Goal: Transaction & Acquisition: Purchase product/service

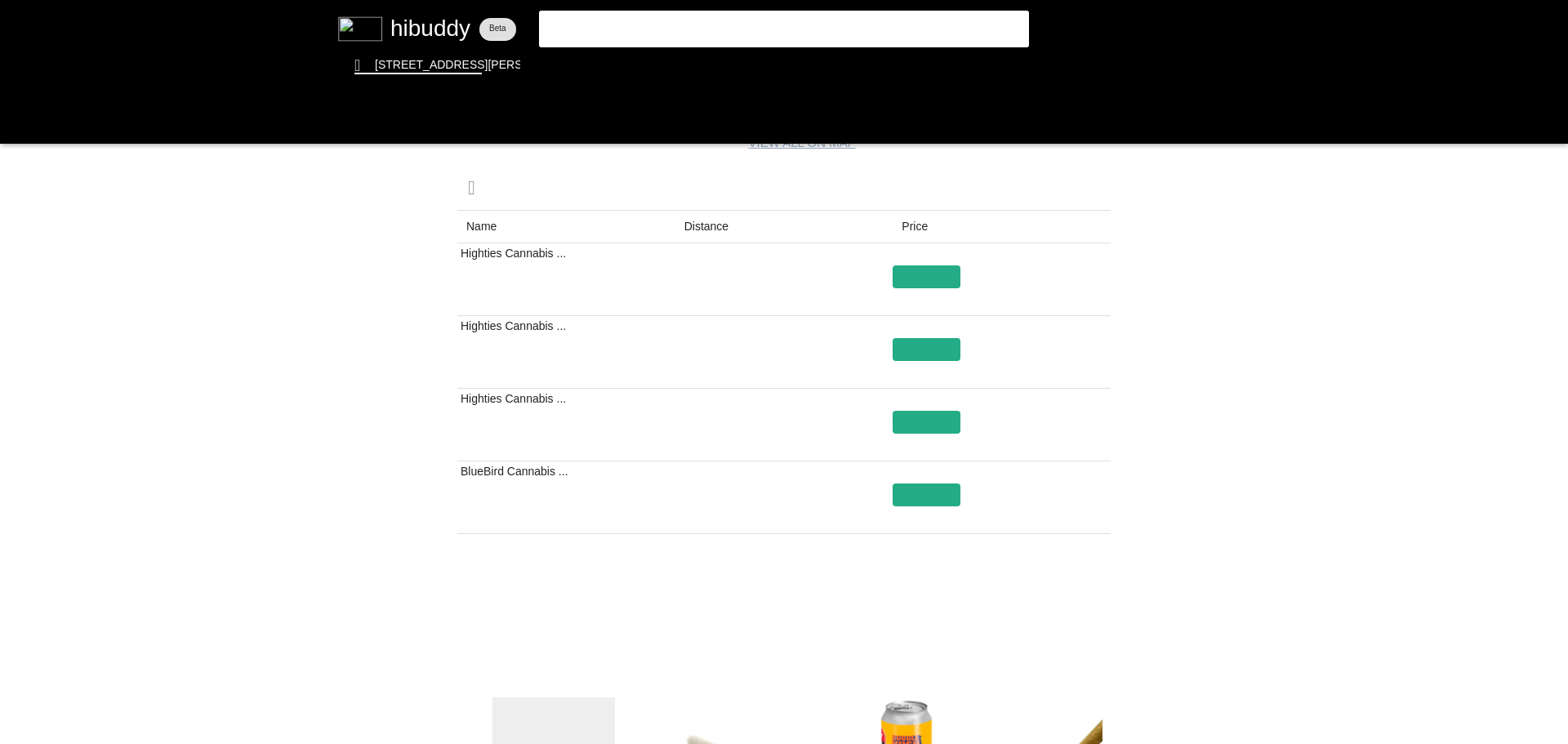
click at [647, 29] on flt-glass-pane at bounding box center [784, 372] width 1568 height 744
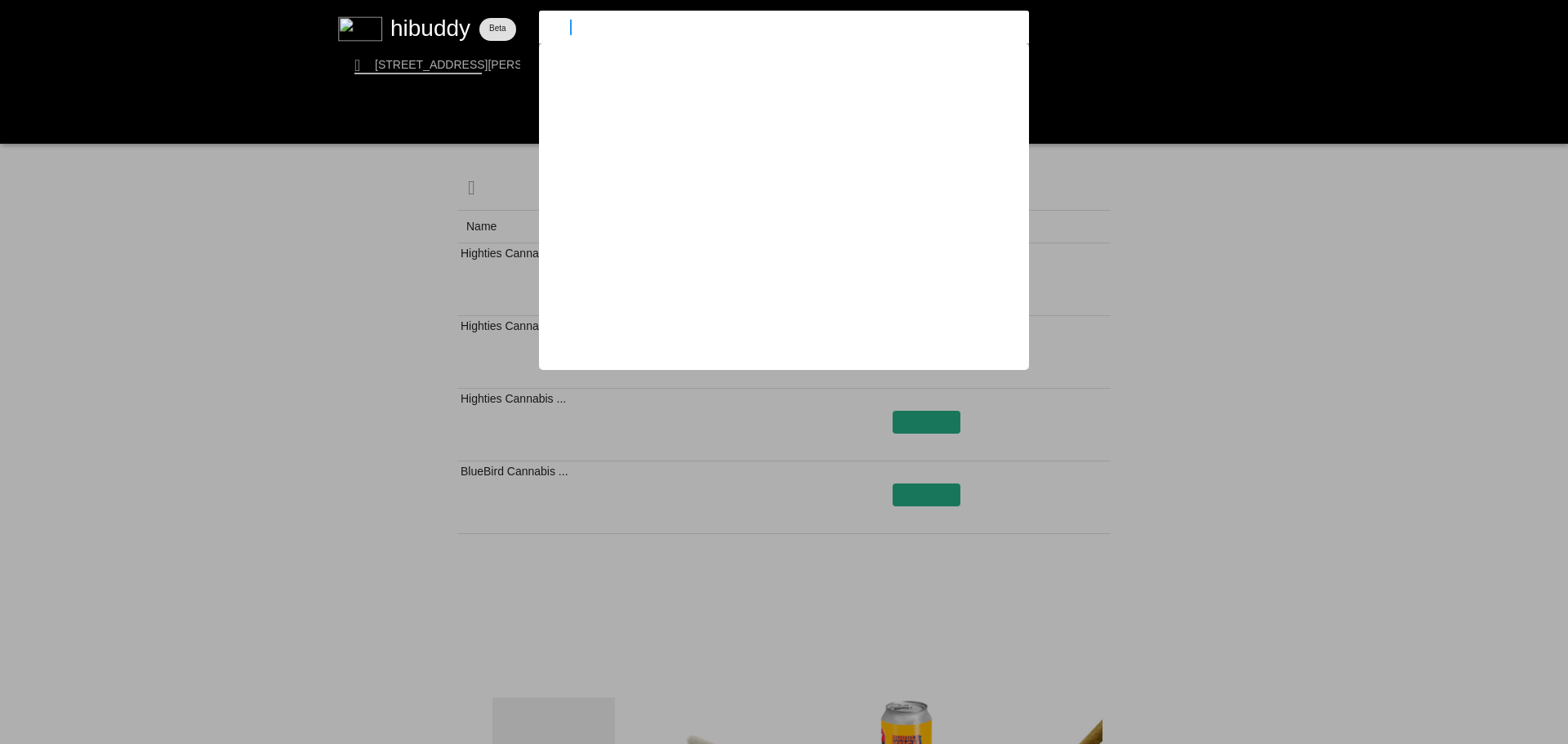
type input "bleuh"
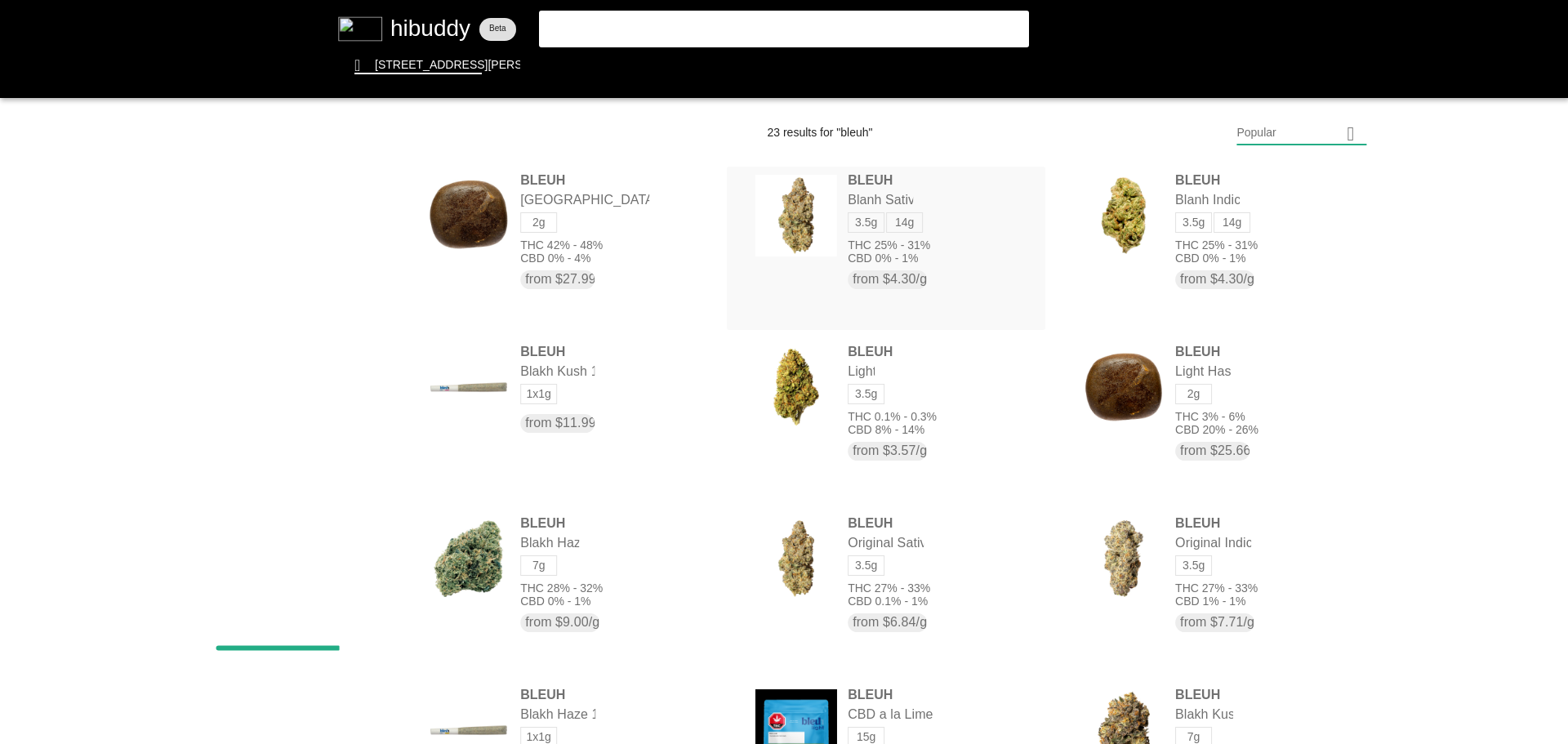
click at [872, 194] on flt-glass-pane at bounding box center [784, 372] width 1568 height 744
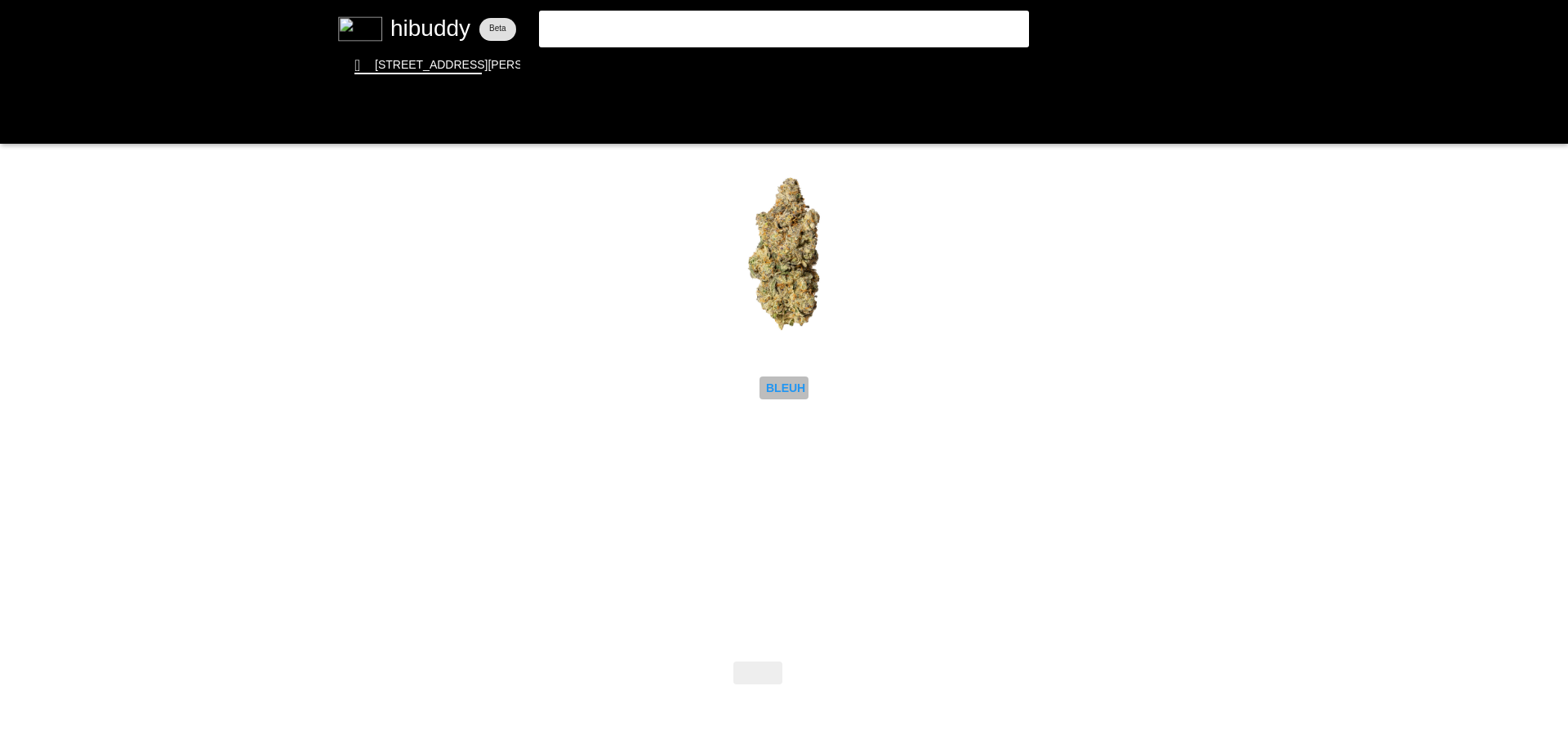
click at [786, 388] on flt-glass-pane at bounding box center [784, 372] width 1568 height 744
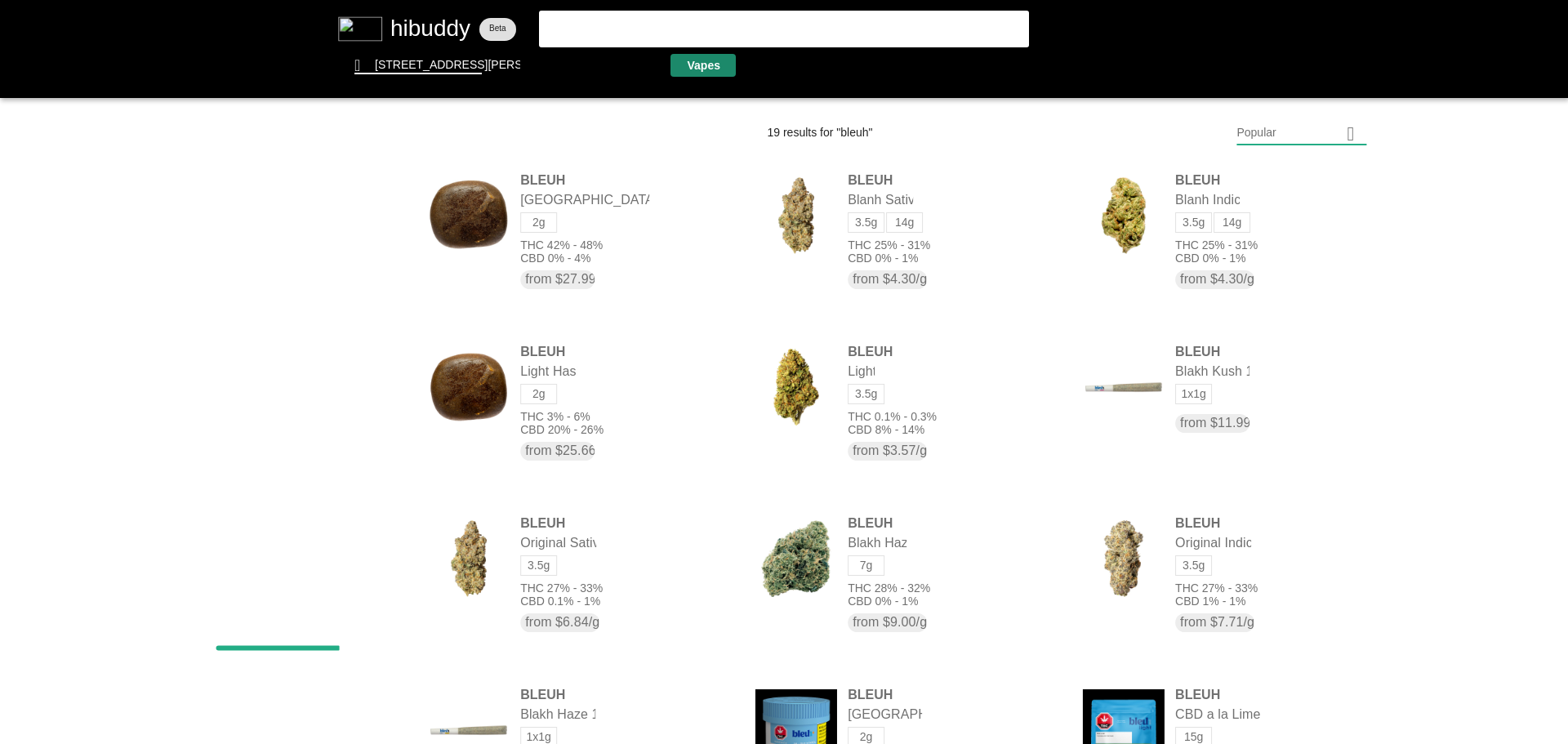
click at [700, 57] on flt-glass-pane at bounding box center [784, 372] width 1568 height 744
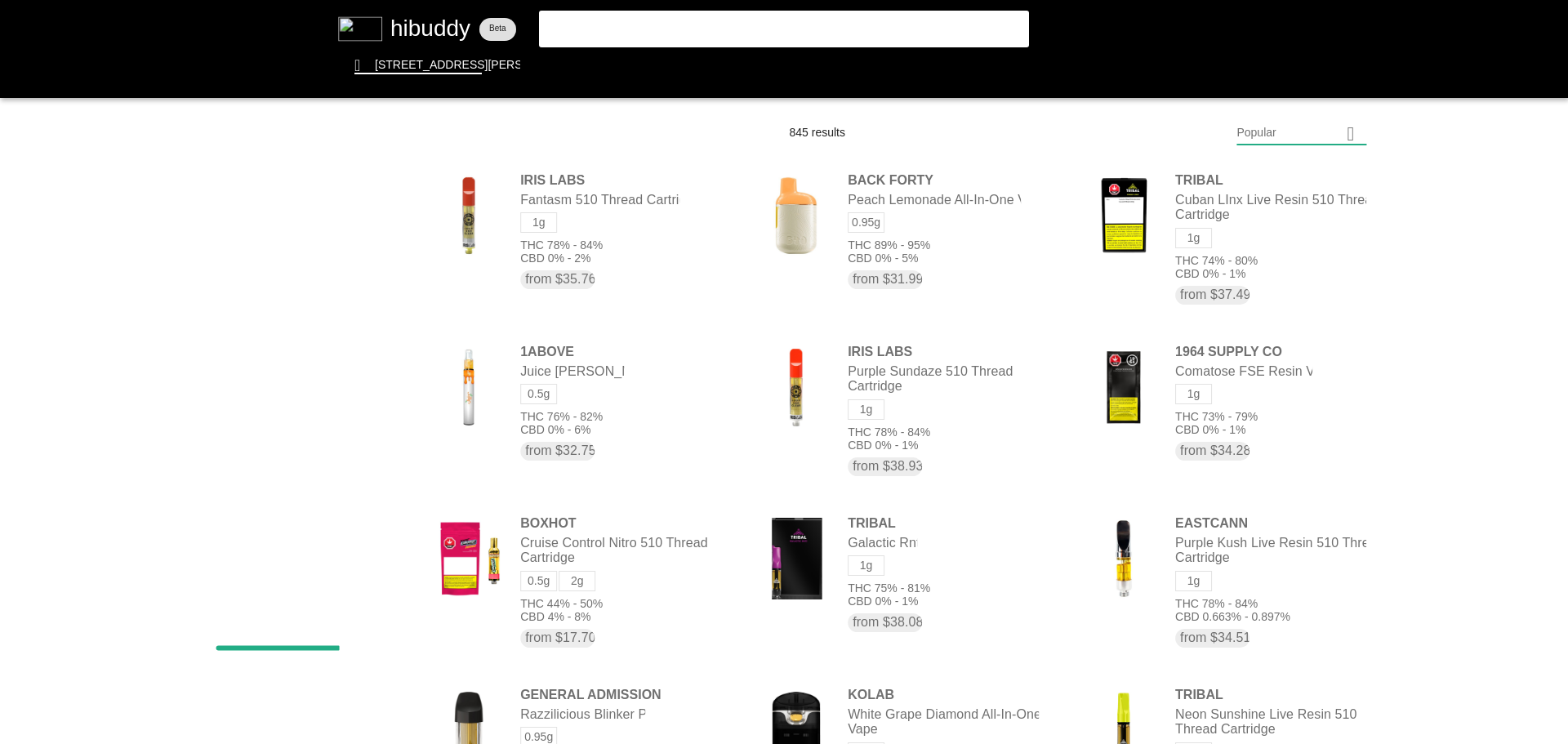
click at [1270, 139] on flt-glass-pane at bounding box center [784, 372] width 1568 height 744
click at [1282, 566] on flt-glass-pane at bounding box center [784, 372] width 1568 height 744
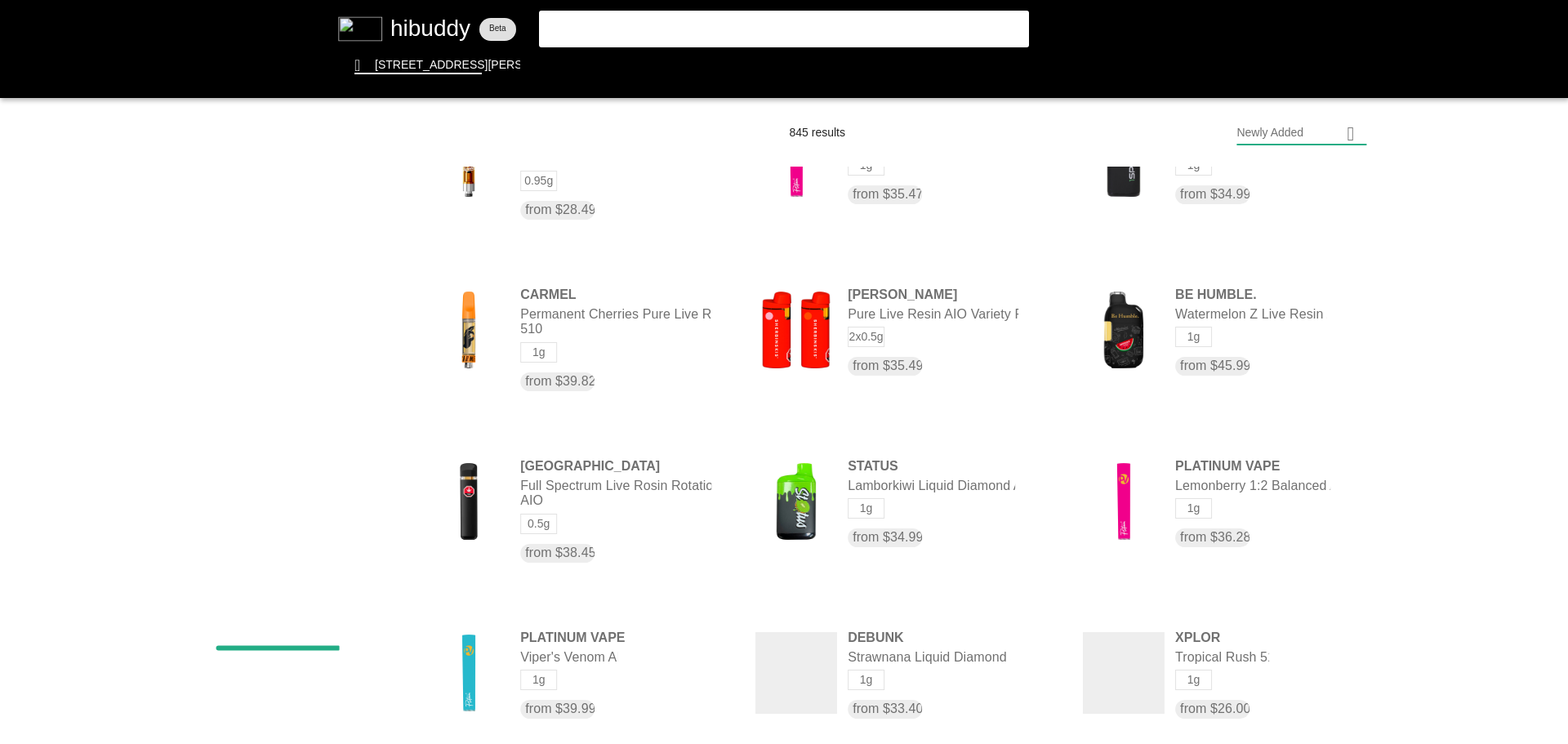
click at [377, 450] on flt-glass-pane at bounding box center [784, 372] width 1568 height 744
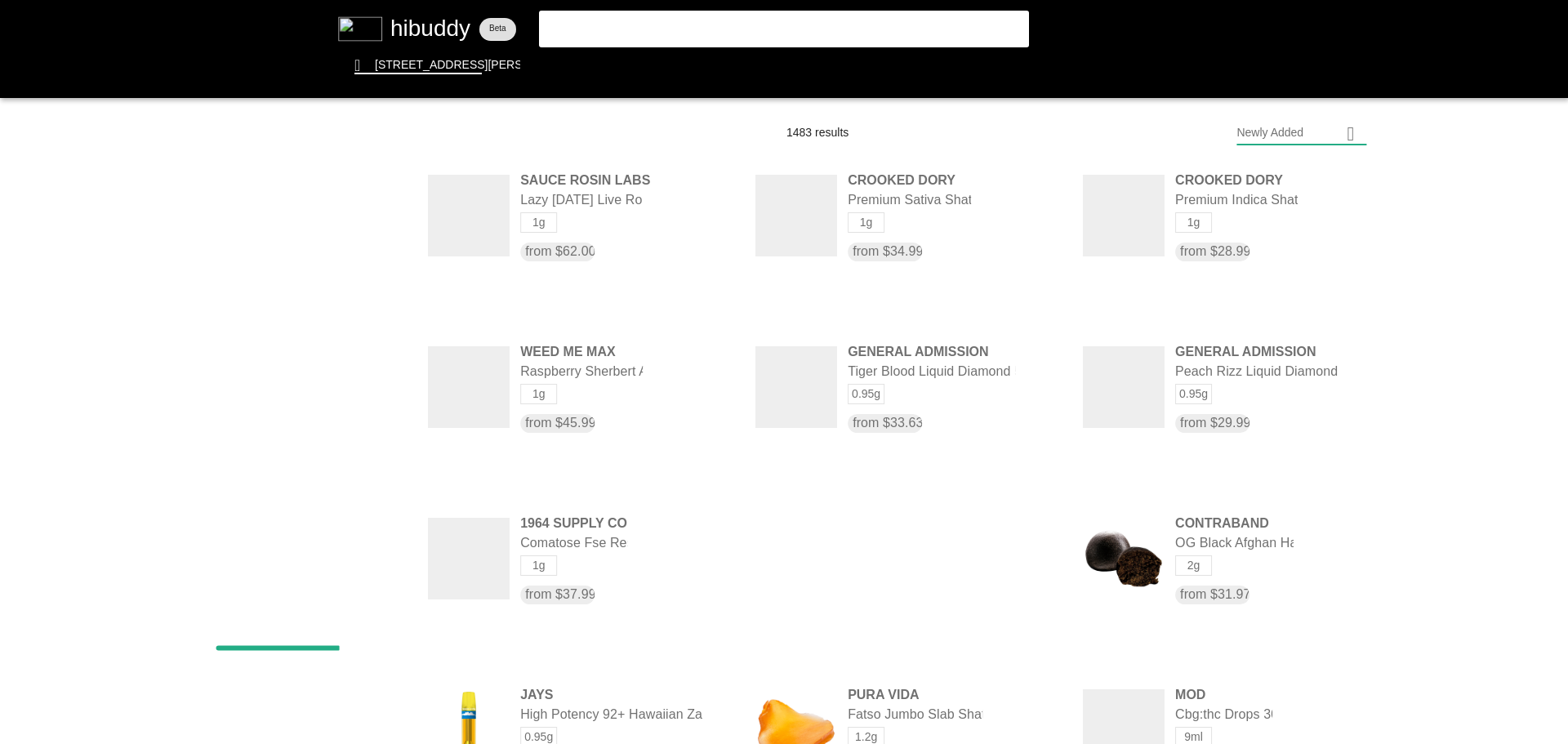
click at [375, 371] on flt-glass-pane at bounding box center [784, 372] width 1568 height 744
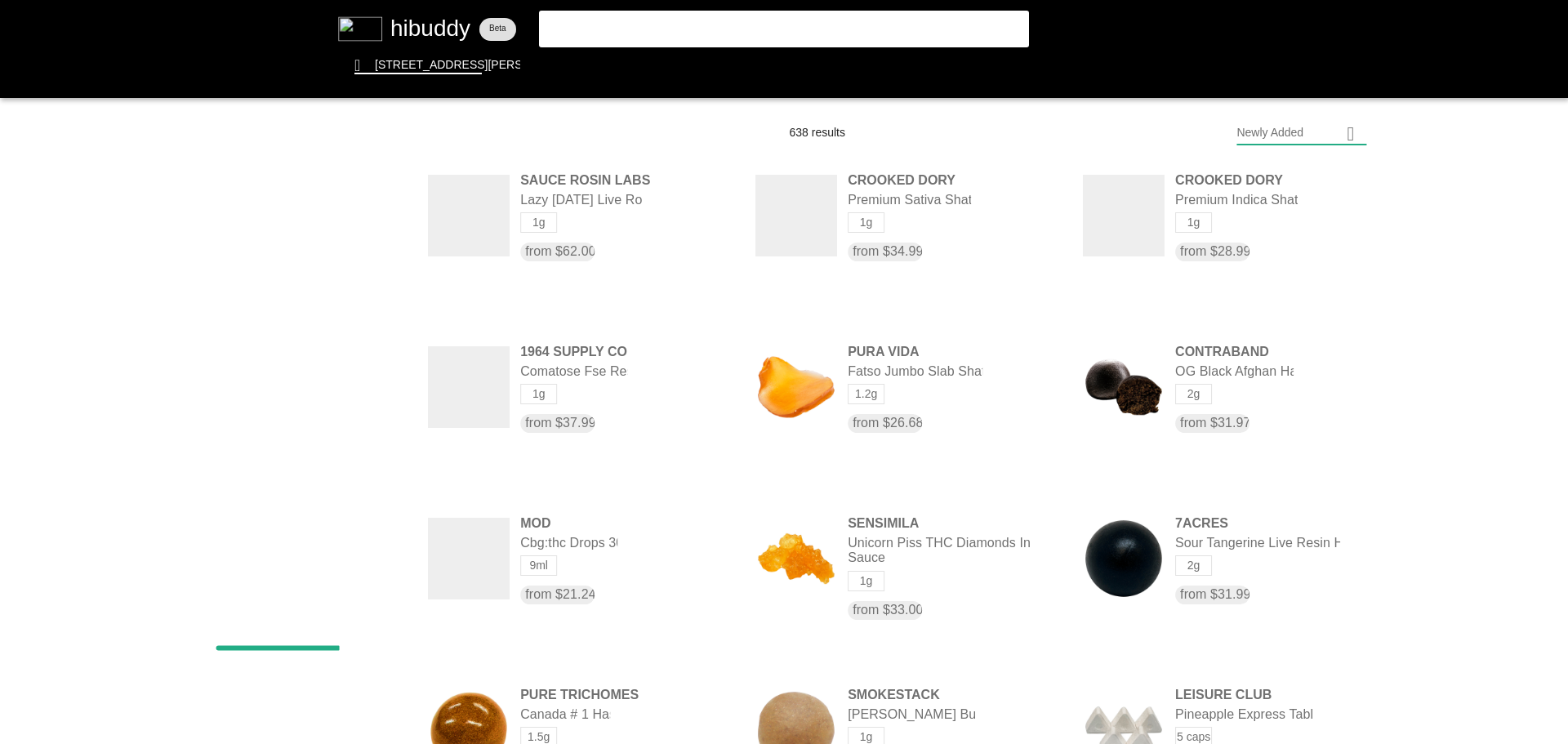
click at [380, 451] on flt-glass-pane at bounding box center [784, 372] width 1568 height 744
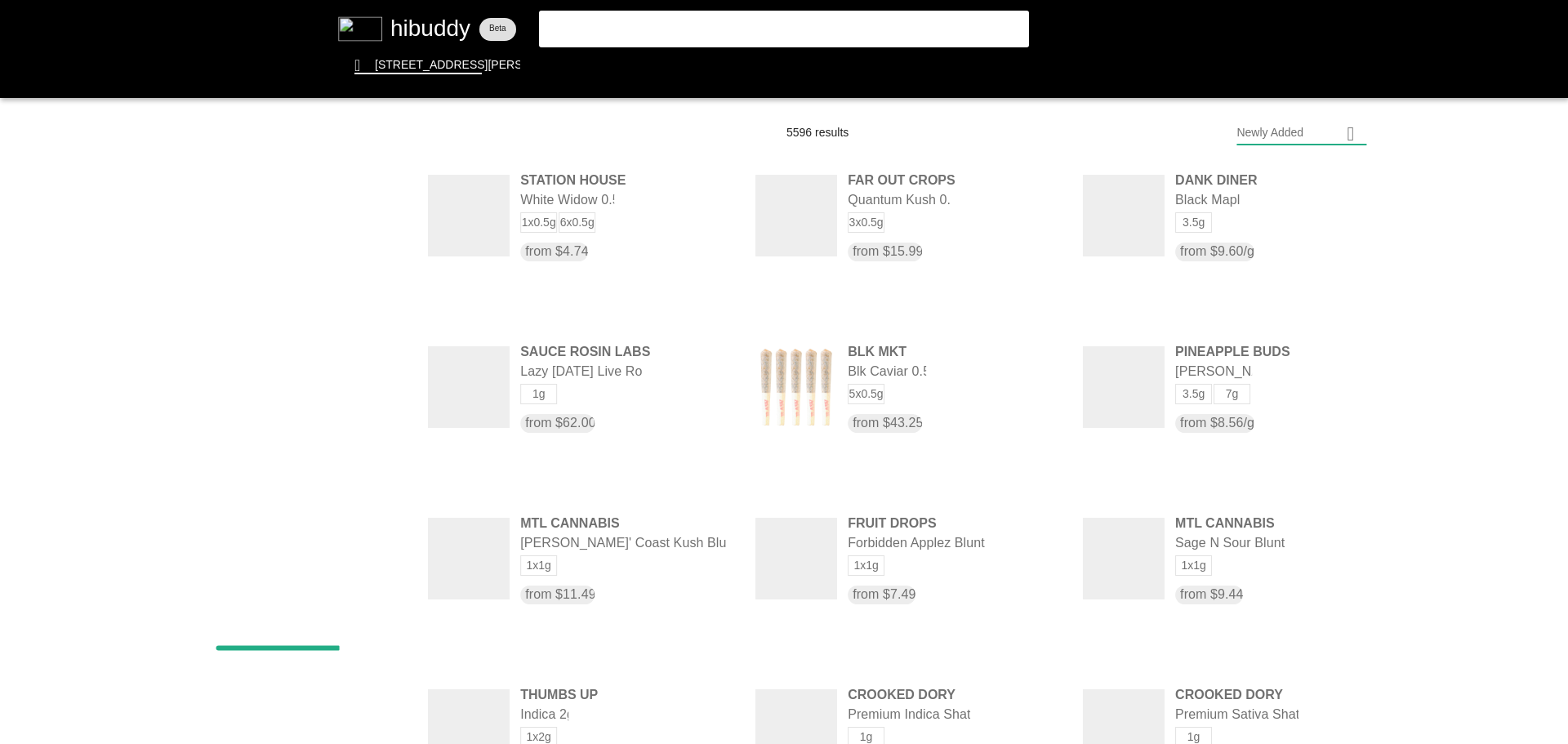
click at [375, 403] on flt-glass-pane at bounding box center [784, 372] width 1568 height 744
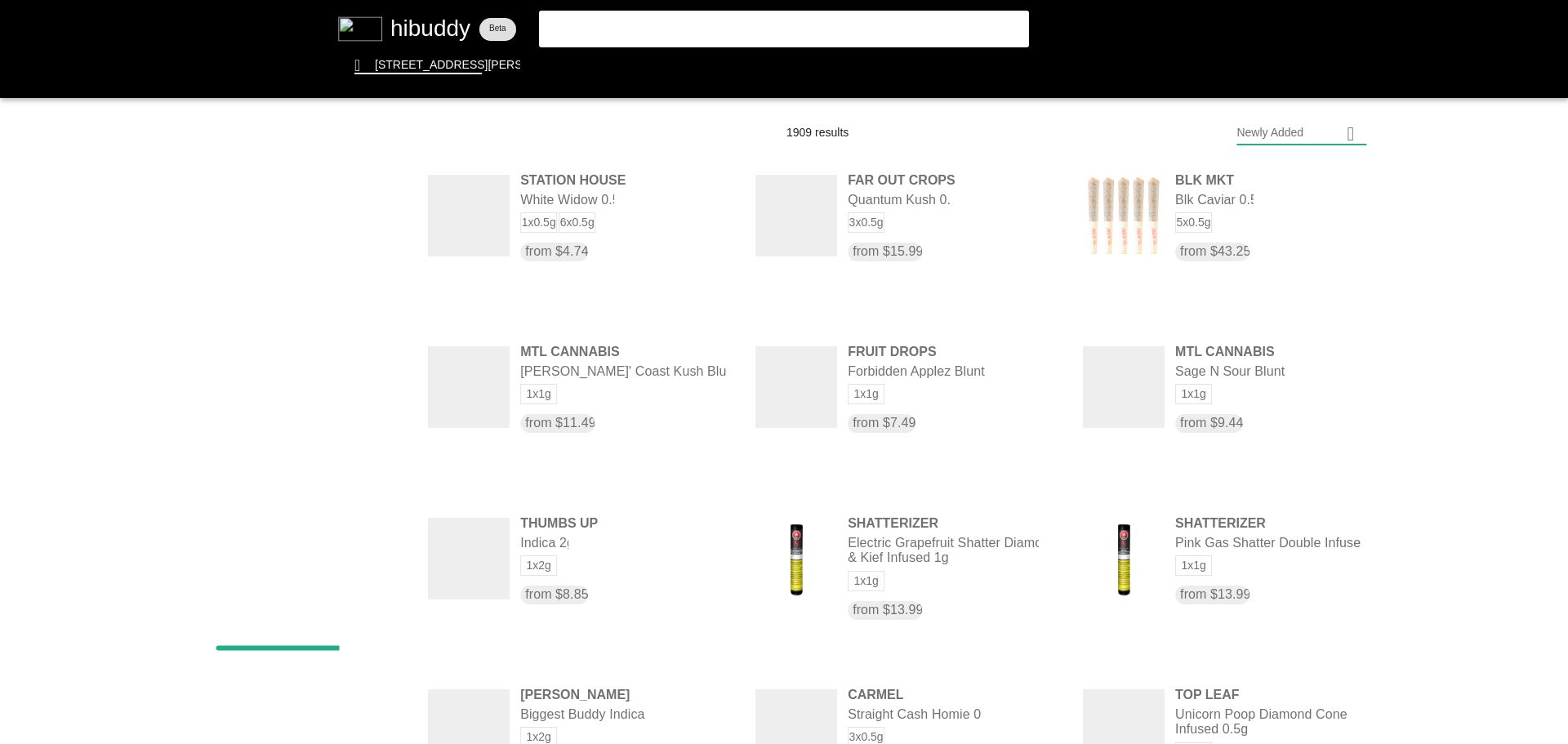
click at [375, 403] on flt-glass-pane at bounding box center [784, 372] width 1568 height 744
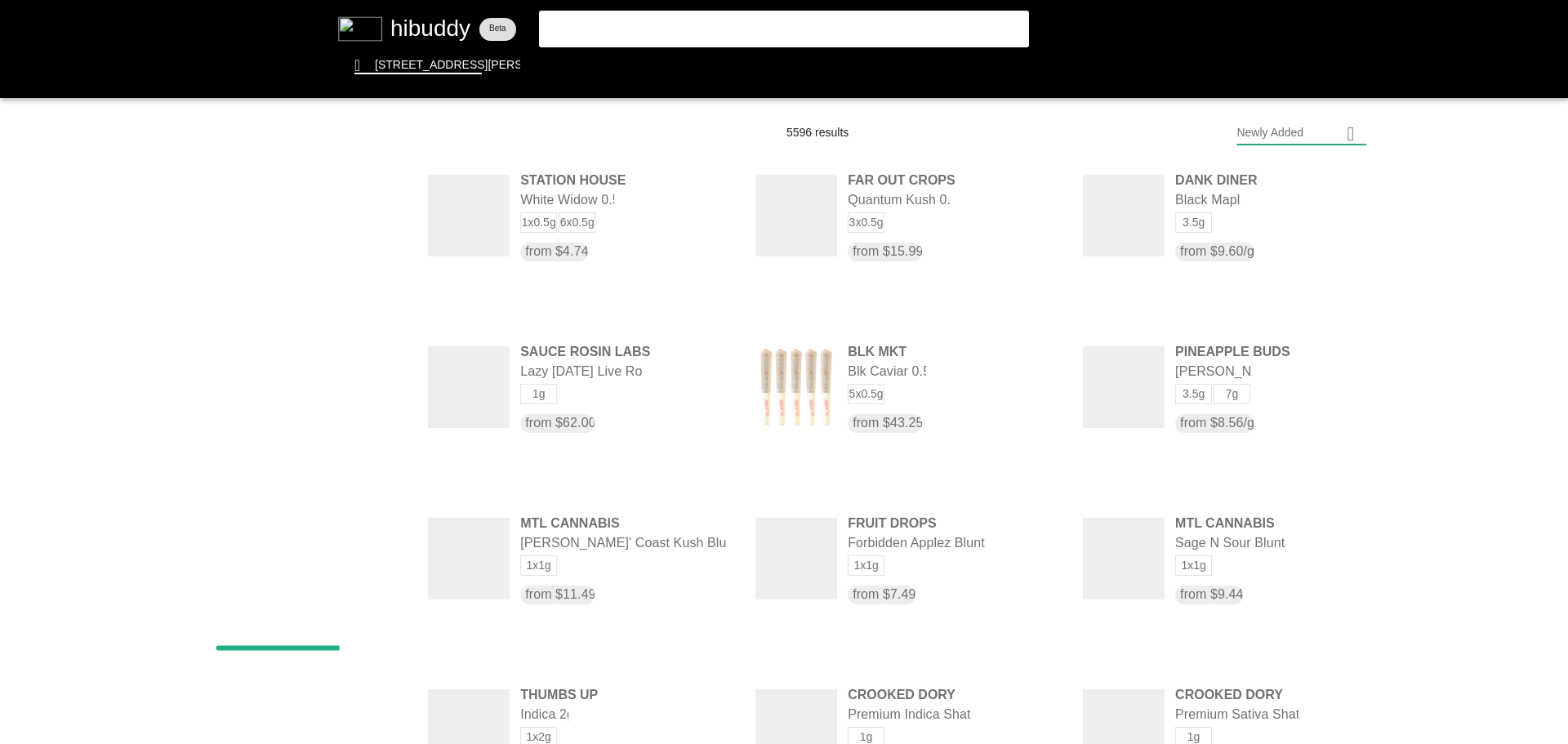
click at [374, 330] on flt-glass-pane at bounding box center [784, 372] width 1568 height 744
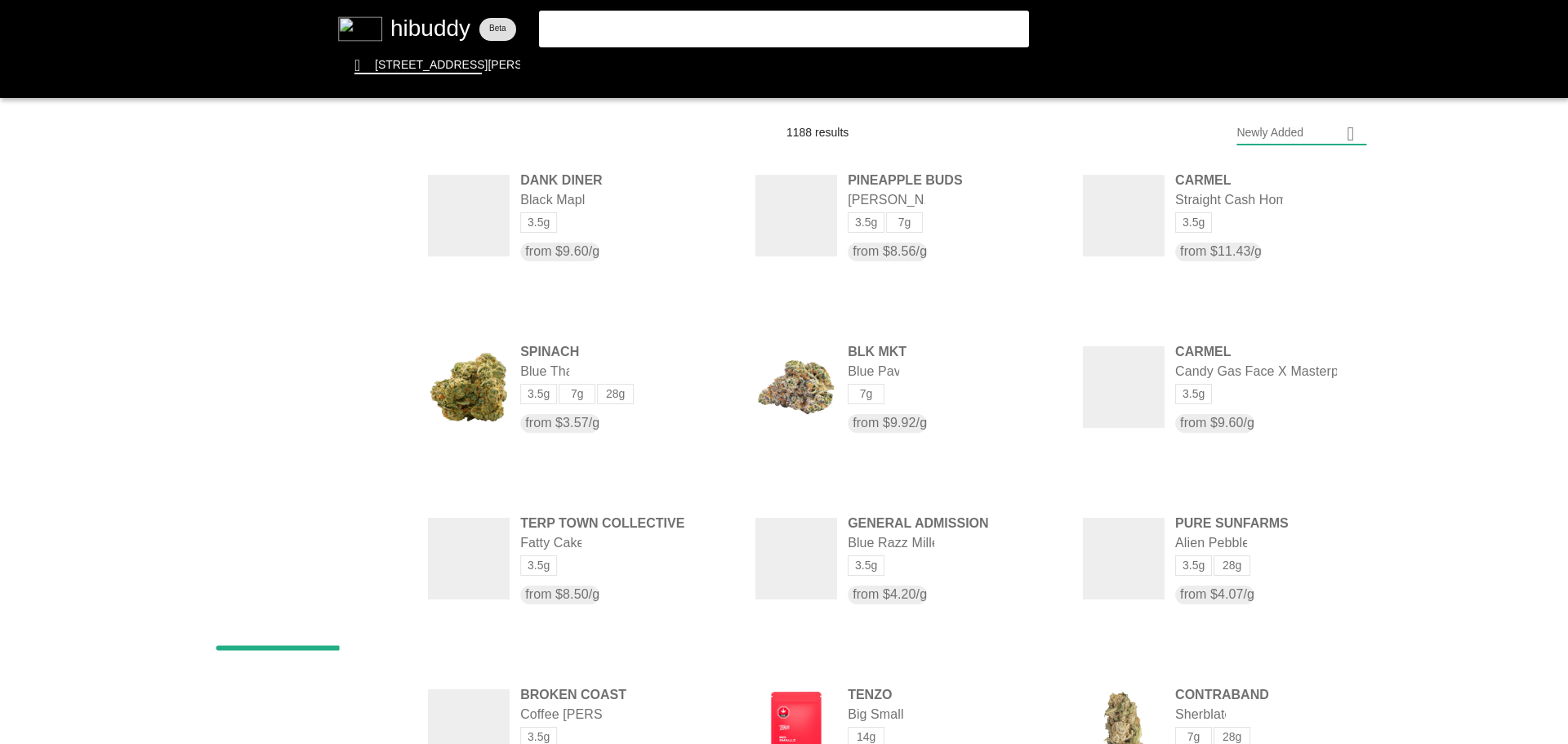
click at [374, 335] on flt-glass-pane at bounding box center [784, 372] width 1568 height 744
